Goal: Information Seeking & Learning: Learn about a topic

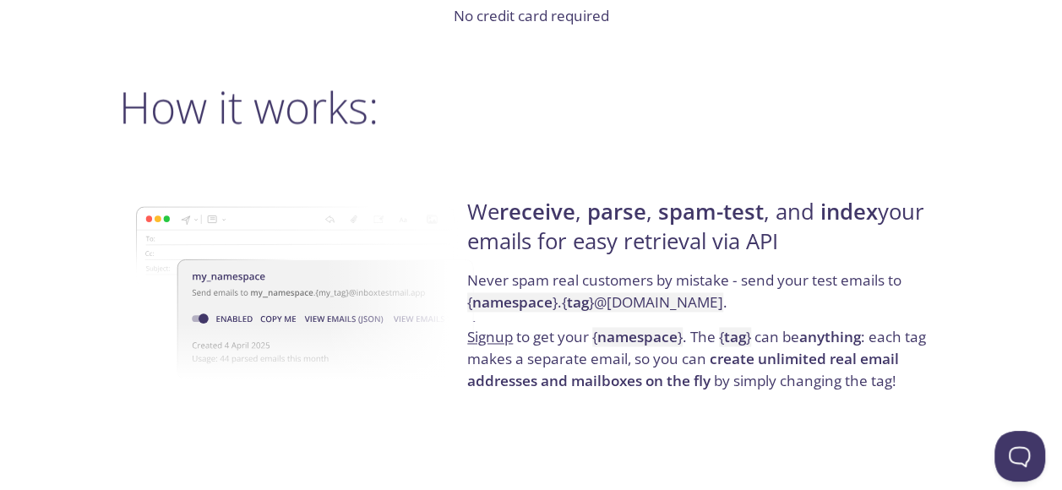
scroll to position [1183, 0]
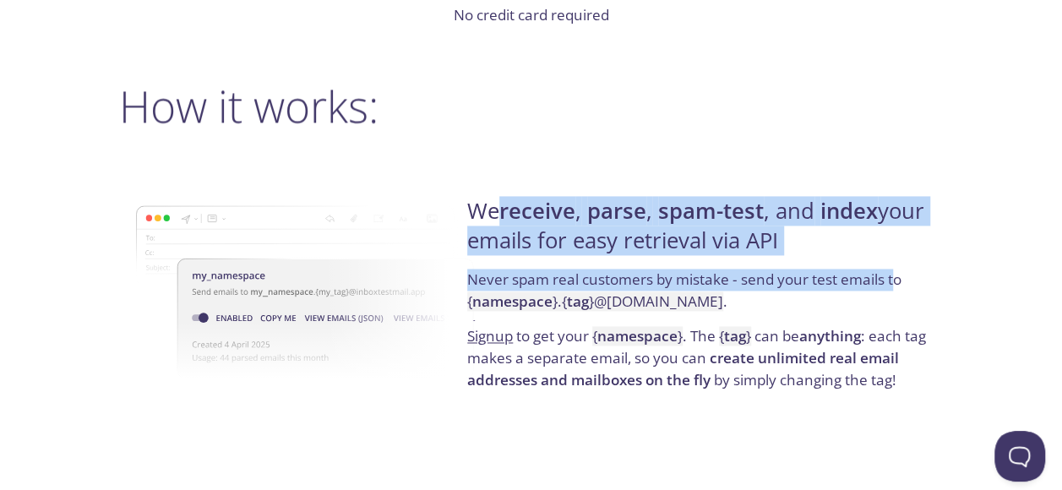
drag, startPoint x: 510, startPoint y: 221, endPoint x: 898, endPoint y: 279, distance: 392.2
click at [898, 279] on div "We receive , parse , spam-test , and index your emails for easy retrieval via A…" at bounding box center [702, 294] width 481 height 272
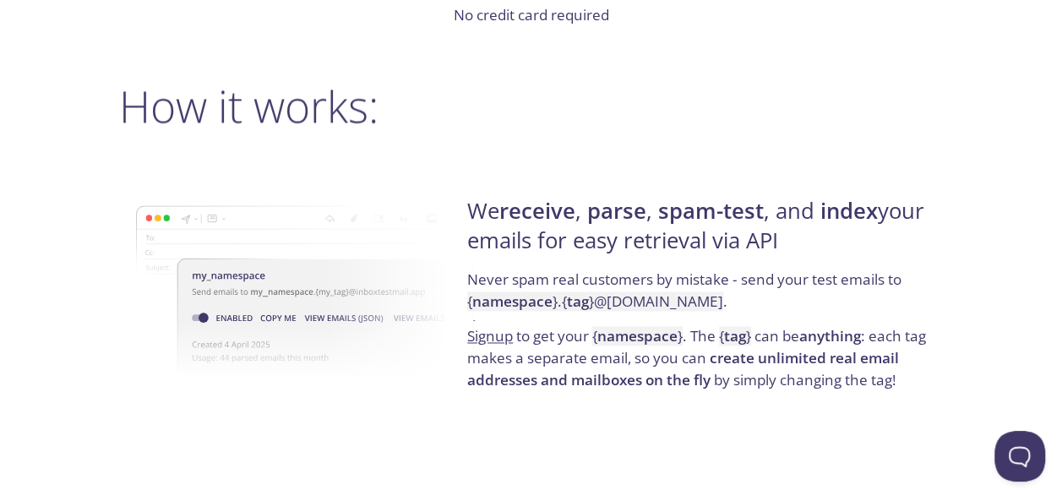
click at [553, 362] on p "Signup to get your { namespace } . The { tag } can be anything : each tag makes…" at bounding box center [702, 357] width 471 height 65
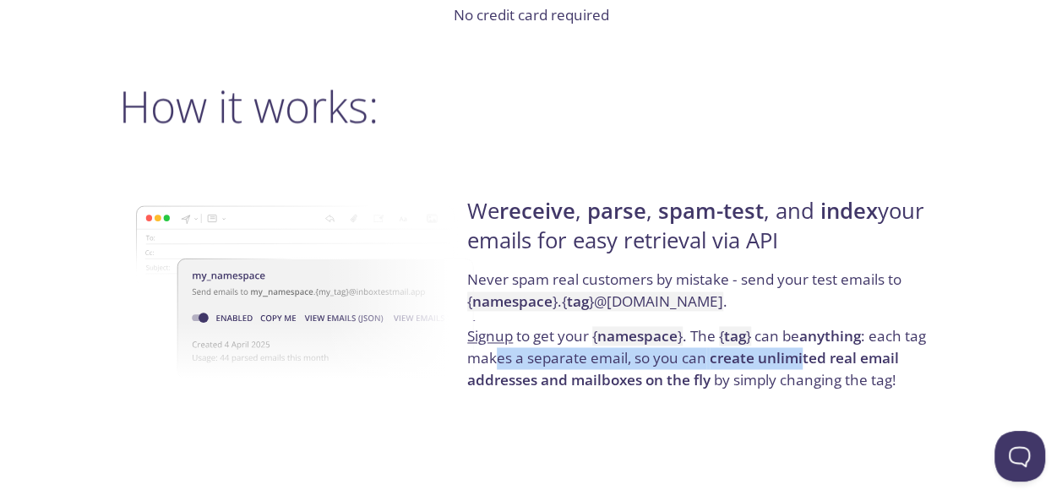
drag, startPoint x: 493, startPoint y: 359, endPoint x: 800, endPoint y: 350, distance: 307.8
click at [800, 350] on p "Signup to get your { namespace } . The { tag } can be anything : each tag makes…" at bounding box center [702, 357] width 471 height 65
click at [800, 350] on strong "create unlimited real email addresses and mailboxes on the fly" at bounding box center [683, 368] width 432 height 41
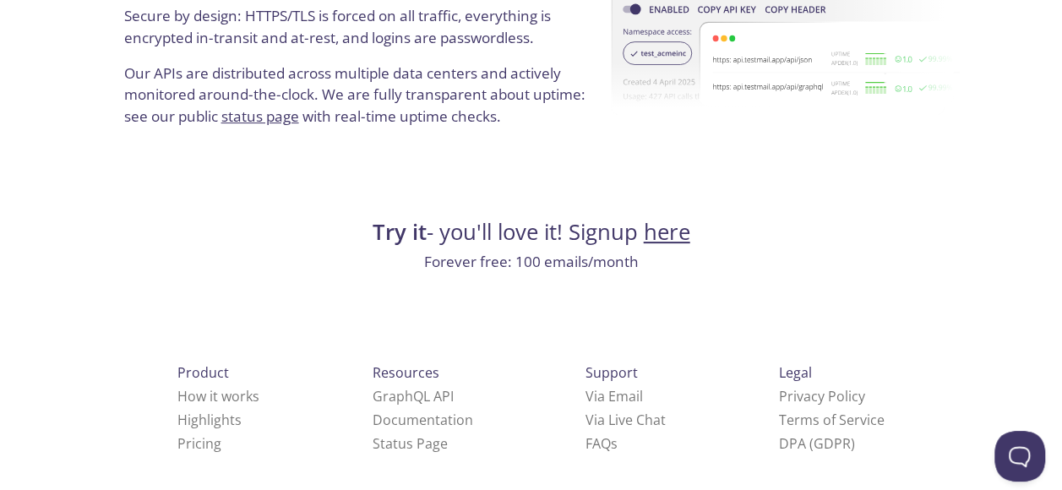
scroll to position [3375, 0]
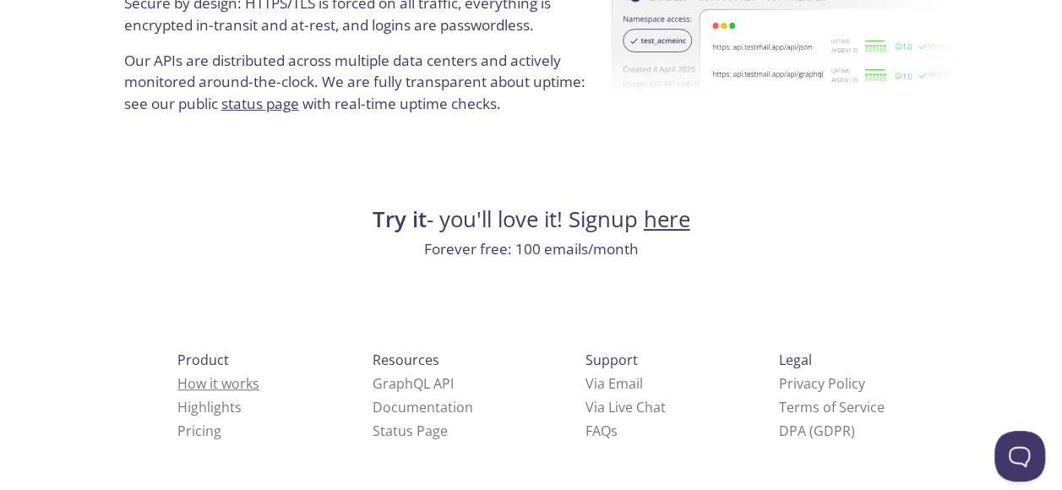
click at [187, 384] on link "How it works" at bounding box center [218, 383] width 82 height 19
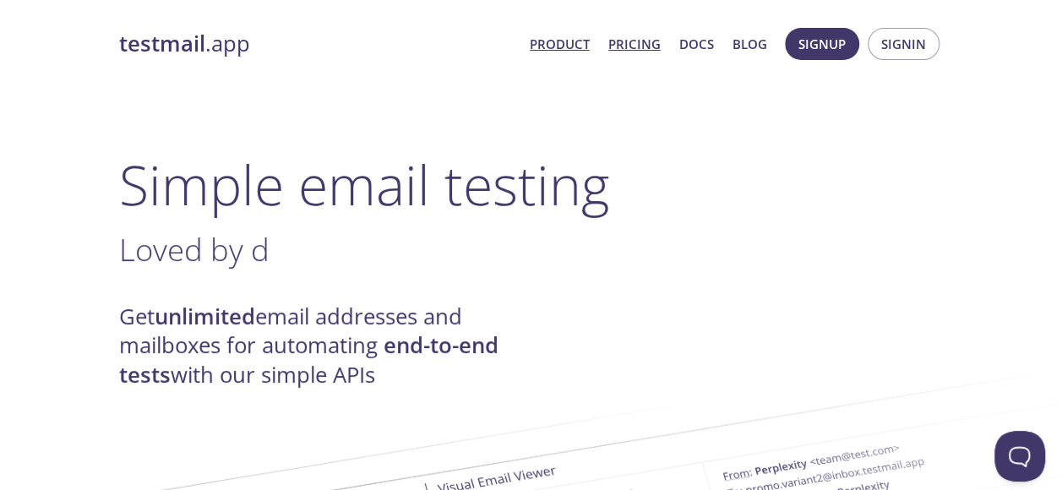
click at [634, 45] on link "Pricing" at bounding box center [634, 44] width 52 height 22
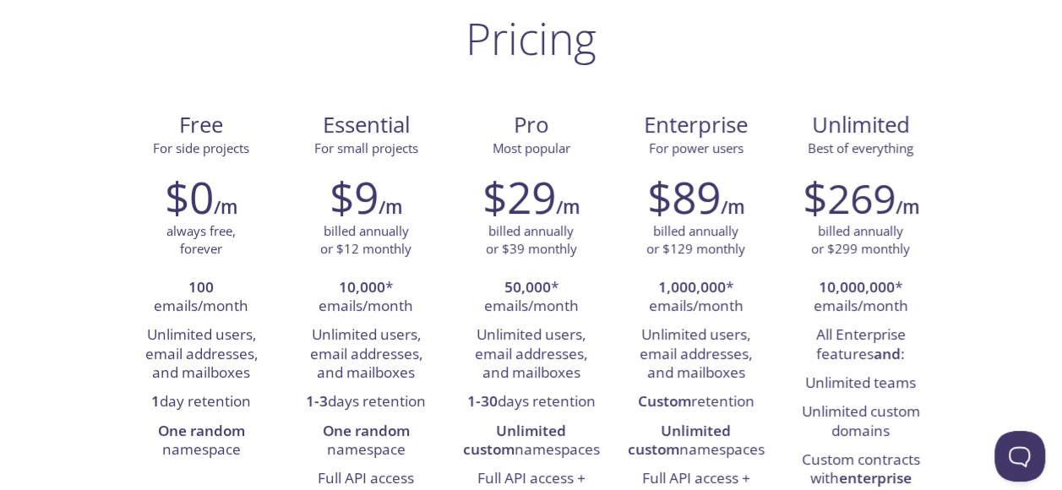
scroll to position [169, 0]
